Goal: Task Accomplishment & Management: Complete application form

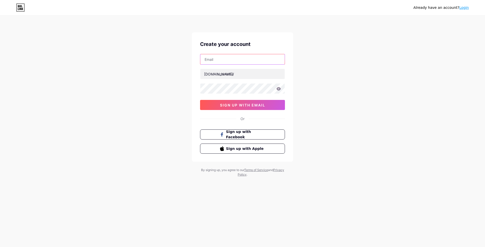
click at [223, 60] on input "text" at bounding box center [242, 59] width 84 height 10
drag, startPoint x: 241, startPoint y: 59, endPoint x: 187, endPoint y: 56, distance: 54.4
click at [187, 56] on div "Already have an account? Login Create your account [EMAIL_ADDRESS][DOMAIN_NAME]…" at bounding box center [242, 96] width 485 height 193
type input "[EMAIL_ADDRESS][DOMAIN_NAME]"
click at [240, 77] on input "text" at bounding box center [242, 74] width 84 height 10
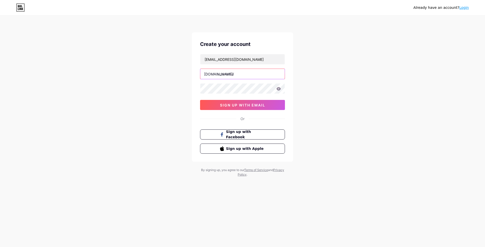
paste input "marangonipublicidade"
type input "marangonipublicidade"
click at [250, 107] on span "sign up with email" at bounding box center [242, 105] width 45 height 4
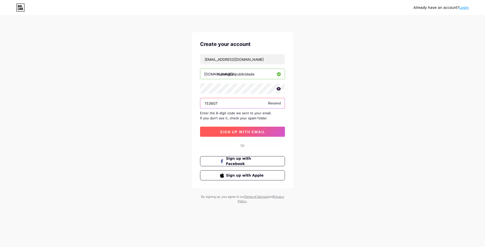
type input "153607"
click at [240, 133] on span "sign up with email" at bounding box center [242, 132] width 45 height 4
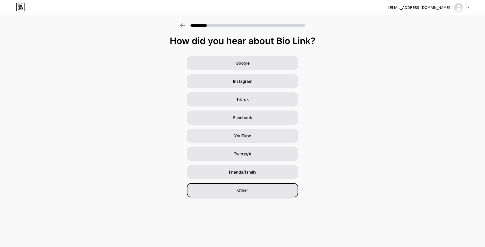
click at [235, 189] on div "Other" at bounding box center [242, 190] width 111 height 14
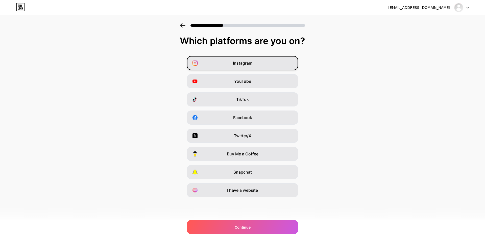
click at [248, 65] on span "Instagram" at bounding box center [242, 63] width 19 height 6
click at [240, 122] on div "Facebook" at bounding box center [242, 118] width 111 height 14
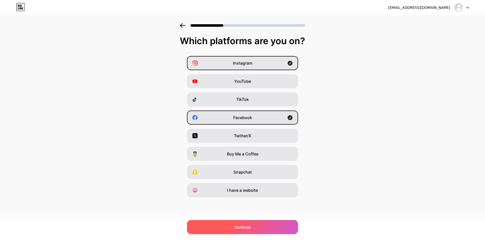
click at [239, 225] on span "Continue" at bounding box center [243, 227] width 16 height 5
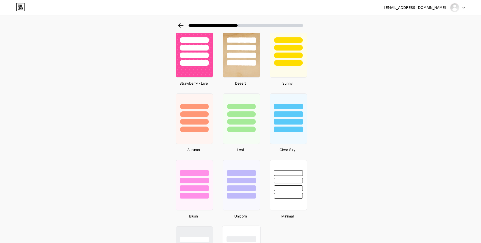
scroll to position [359, 0]
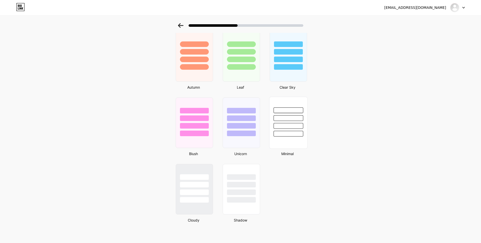
click at [289, 134] on div at bounding box center [288, 134] width 30 height 6
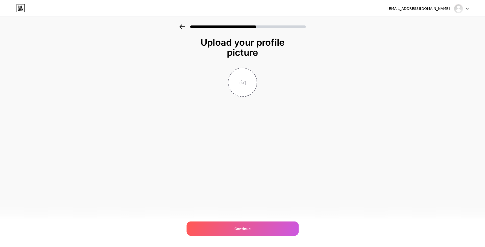
scroll to position [0, 0]
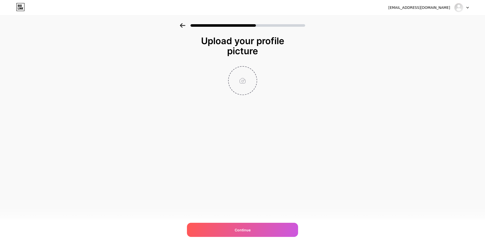
click at [246, 76] on input "file" at bounding box center [243, 81] width 28 height 28
type input "C:\fakepath\logo.png"
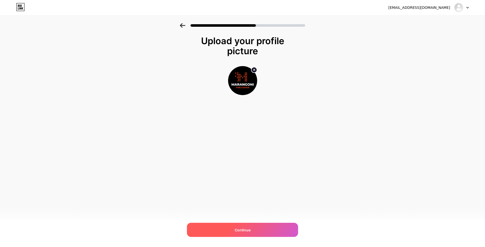
click at [251, 229] on div "Continue" at bounding box center [242, 230] width 111 height 14
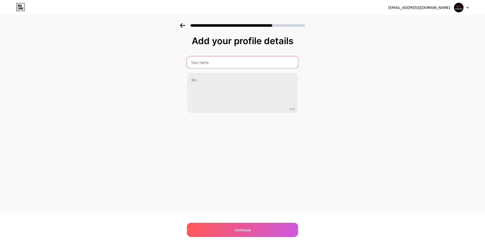
click at [217, 61] on input "text" at bounding box center [243, 62] width 112 height 12
type input "Marangoni Publicidade"
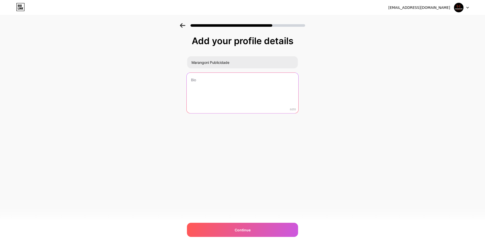
click at [217, 79] on textarea at bounding box center [243, 93] width 112 height 41
click at [213, 88] on textarea at bounding box center [243, 93] width 112 height 41
paste textarea "Marangoni Publicidade conecta marcas ao público com impacto e inovação. Especia…"
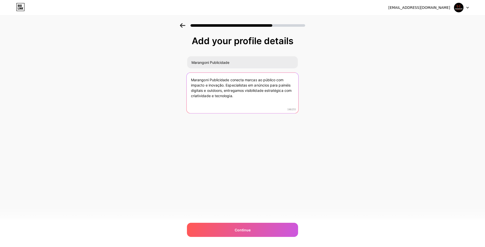
click at [226, 85] on textarea "Marangoni Publicidade conecta marcas ao público com impacto e inovação. Especia…" at bounding box center [243, 93] width 112 height 41
click at [203, 91] on textarea "Marangoni Publicidade conecta marcas ao público com impacto e inovação. Somos e…" at bounding box center [243, 93] width 112 height 41
click at [196, 90] on textarea "Marangoni Publicidade conecta marcas ao público com impacto e inovação. Somos e…" at bounding box center [243, 93] width 112 height 41
drag, startPoint x: 232, startPoint y: 79, endPoint x: 177, endPoint y: 78, distance: 54.6
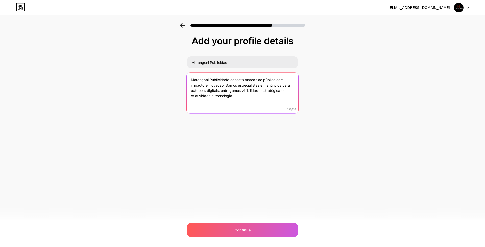
click at [177, 78] on div "Add your profile details Marangoni Publicidade Marangoni Publicidade conecta ma…" at bounding box center [242, 80] width 485 height 115
click at [205, 80] on textarea "Conecta marcas ao público com impacto e inovação. Somos especialistas em anúnci…" at bounding box center [243, 93] width 112 height 41
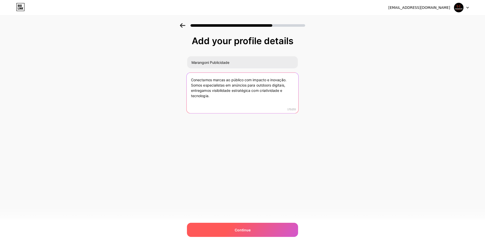
type textarea "Conectamos marcas ao público com impacto e inovação. Somos especialistas em anú…"
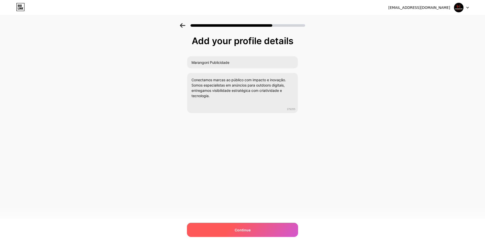
click at [239, 227] on div "Continue" at bounding box center [242, 230] width 111 height 14
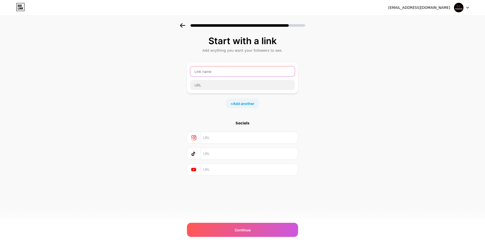
click at [210, 72] on input "text" at bounding box center [242, 71] width 105 height 10
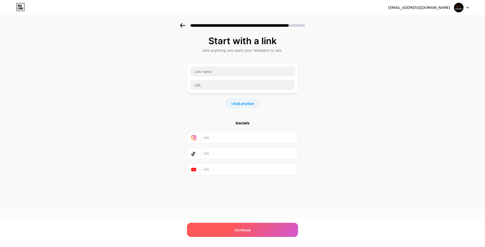
click at [248, 234] on div "Continue" at bounding box center [242, 230] width 111 height 14
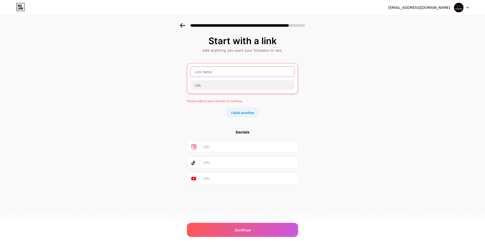
click at [211, 70] on input "text" at bounding box center [243, 72] width 104 height 10
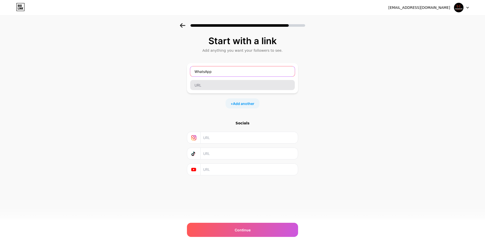
type input "WhatsApp"
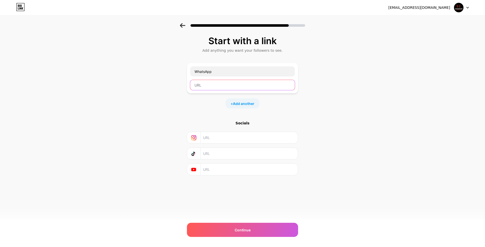
click at [210, 84] on input "text" at bounding box center [242, 85] width 105 height 10
paste input "[PHONE_NUMBER]"
click at [224, 85] on input "[URL][DOMAIN_NAME] 9 8307-9999" at bounding box center [242, 85] width 105 height 10
click at [220, 85] on input "[URL][DOMAIN_NAME] 9 8307-9999" at bounding box center [242, 85] width 105 height 10
type input "[URL][DOMAIN_NAME]"
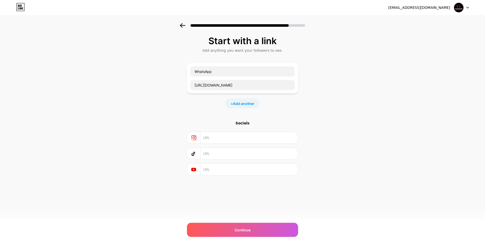
click at [289, 110] on div "Start with a link Add anything you want your followers to see. WhatsApp [URL][D…" at bounding box center [242, 106] width 111 height 140
click at [255, 224] on div "Continue" at bounding box center [242, 230] width 111 height 14
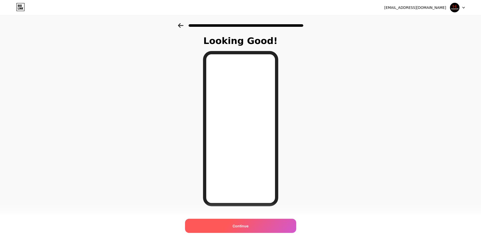
click at [250, 226] on div "Continue" at bounding box center [240, 226] width 111 height 14
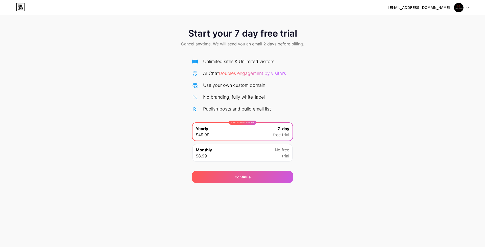
click at [243, 159] on div "Monthly $8.99 No free trial" at bounding box center [243, 153] width 100 height 18
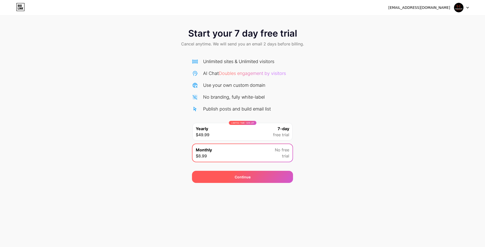
click at [244, 178] on div "Continue" at bounding box center [243, 177] width 16 height 5
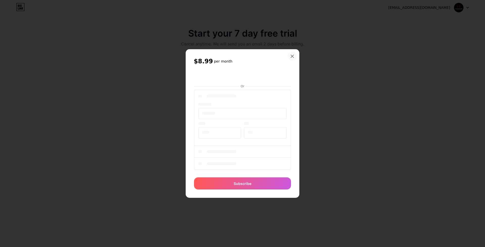
click at [292, 57] on icon at bounding box center [292, 56] width 4 height 4
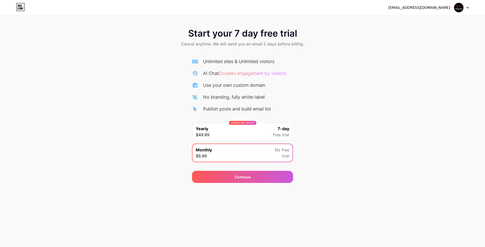
click at [21, 2] on div "[EMAIL_ADDRESS][DOMAIN_NAME] Logout" at bounding box center [242, 7] width 485 height 15
click at [21, 7] on icon at bounding box center [20, 7] width 9 height 8
